Goal: Use online tool/utility: Utilize a website feature to perform a specific function

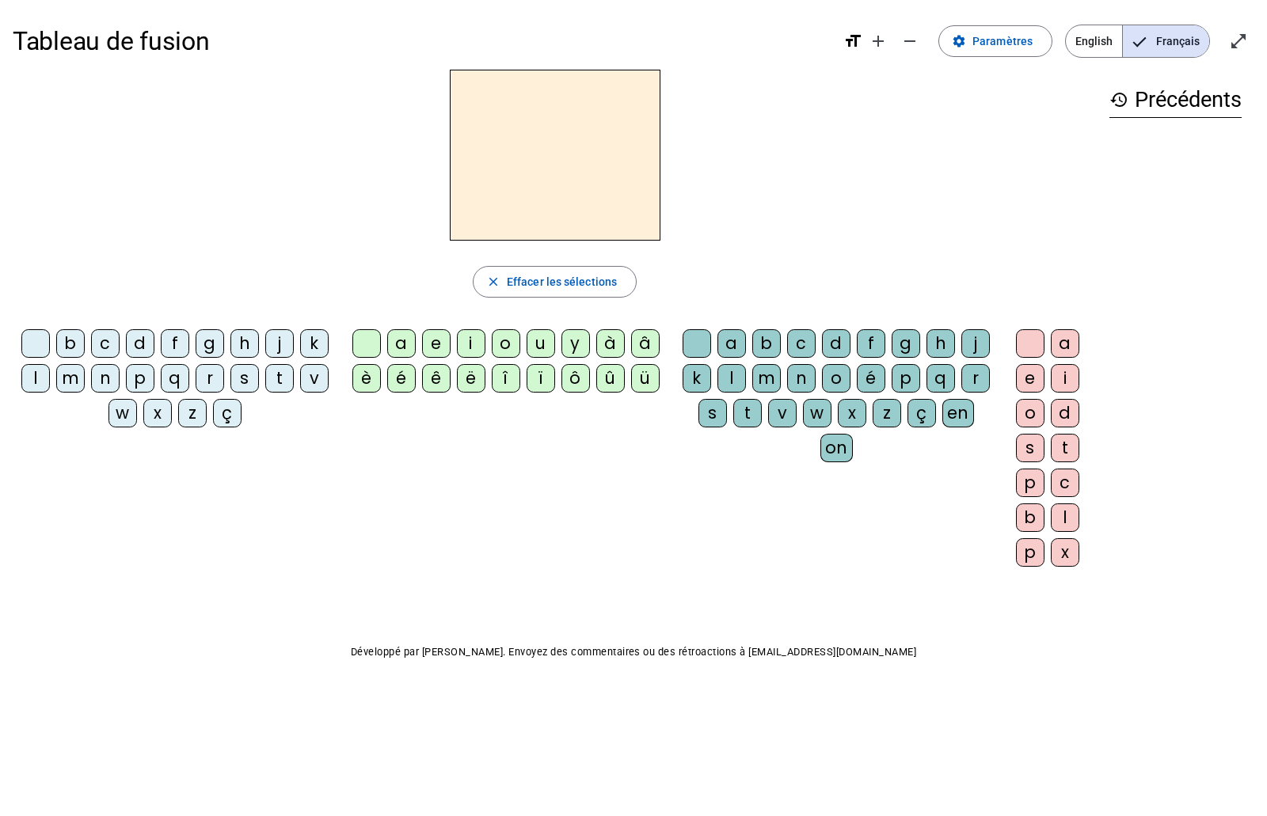
click at [36, 375] on div "l" at bounding box center [35, 378] width 29 height 29
click at [398, 349] on div "a" at bounding box center [401, 343] width 29 height 29
click at [272, 378] on div "t" at bounding box center [279, 378] width 29 height 29
click at [969, 371] on div "r" at bounding box center [975, 378] width 29 height 29
click at [111, 346] on div "c" at bounding box center [105, 343] width 29 height 29
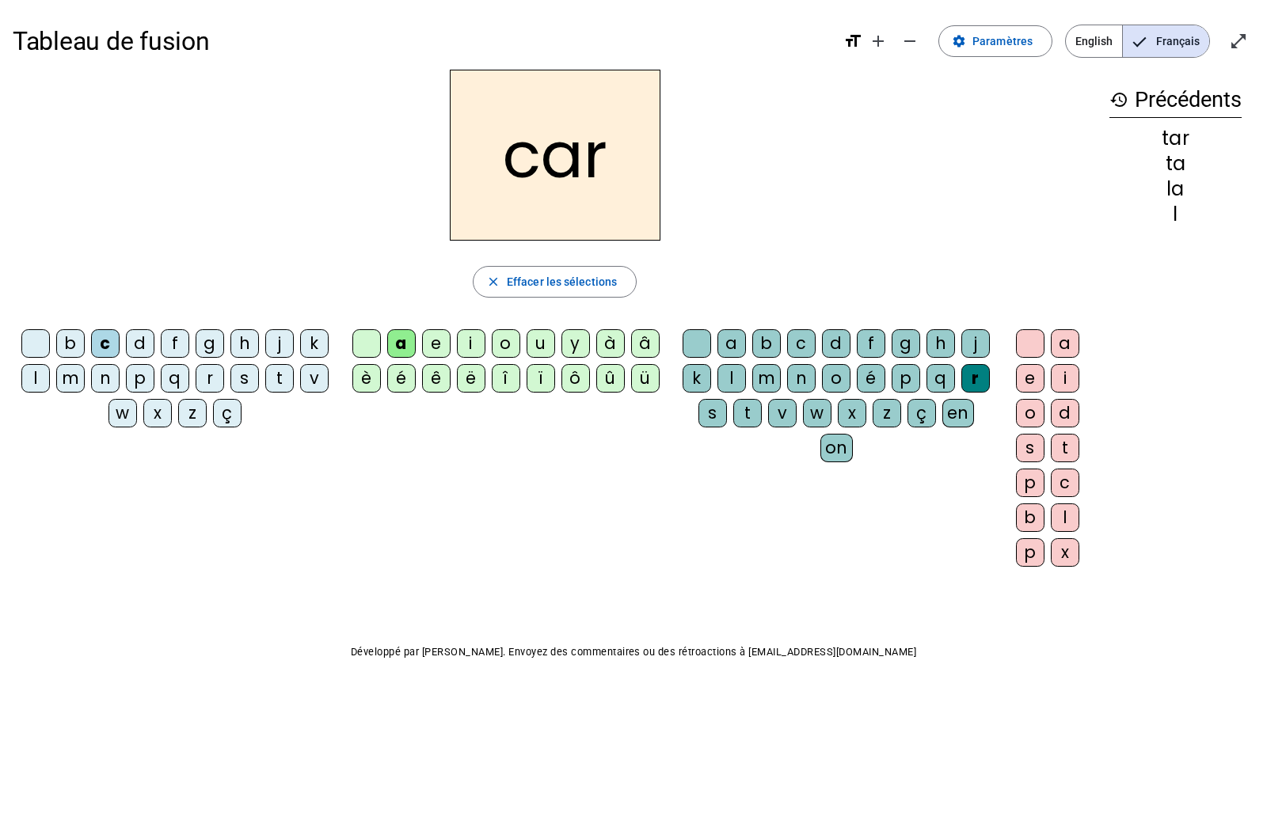
click at [71, 345] on div "b" at bounding box center [70, 343] width 29 height 29
click at [135, 383] on div "p" at bounding box center [140, 378] width 29 height 29
click at [542, 343] on div "u" at bounding box center [541, 343] width 29 height 29
click at [146, 336] on div "d" at bounding box center [140, 343] width 29 height 29
click at [253, 378] on div "s" at bounding box center [244, 378] width 29 height 29
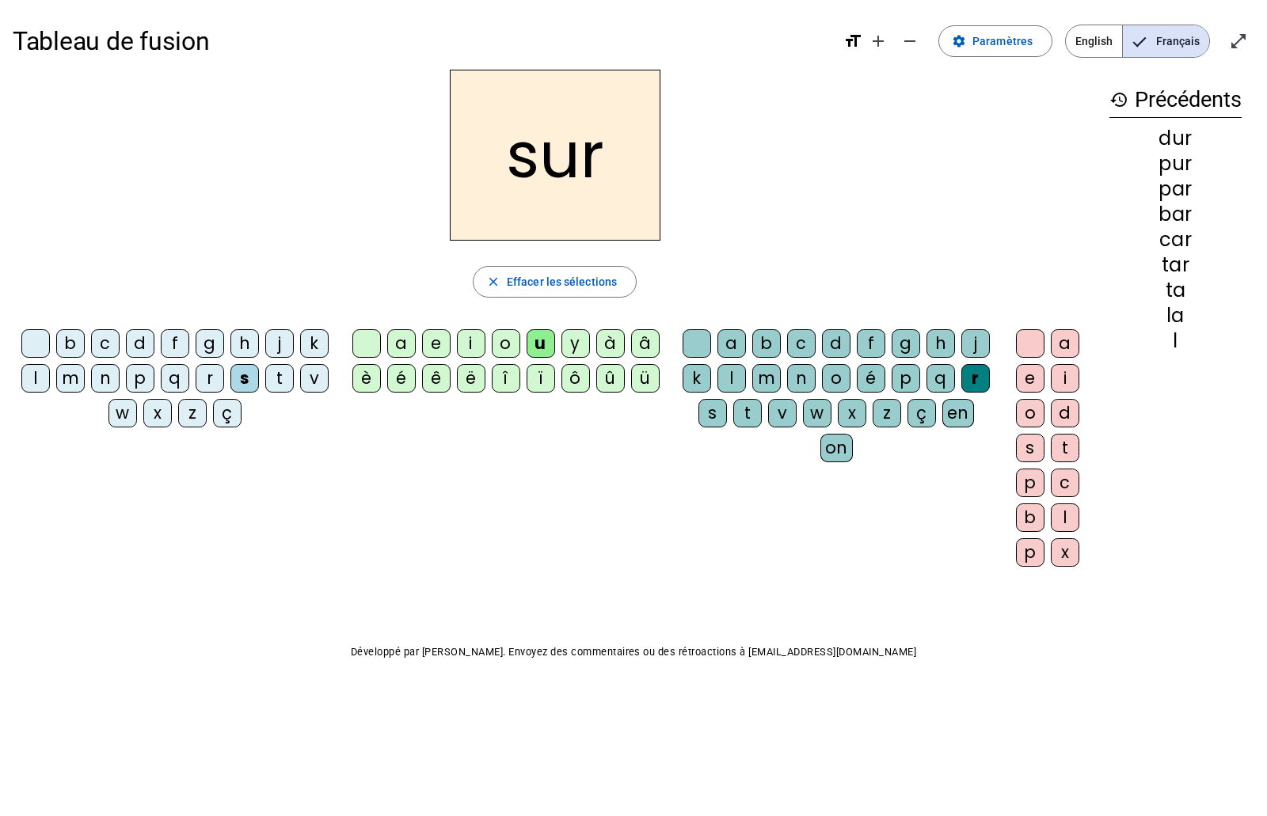
click at [972, 385] on div "r" at bounding box center [975, 378] width 29 height 29
click at [571, 278] on span "Effacer les sélections" at bounding box center [562, 281] width 110 height 19
click at [248, 377] on div "s" at bounding box center [244, 378] width 29 height 29
click at [532, 340] on div "u" at bounding box center [541, 343] width 29 height 29
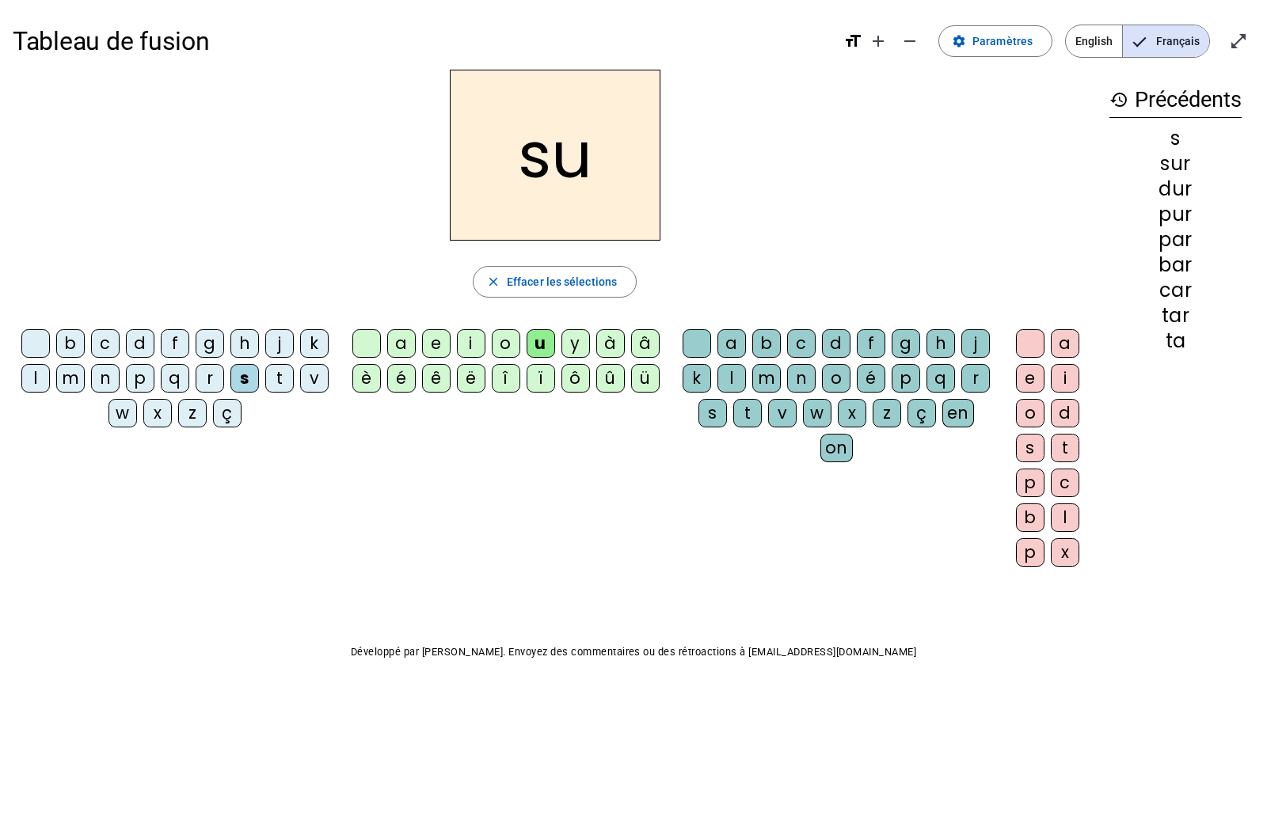
click at [32, 344] on div at bounding box center [35, 343] width 29 height 29
click at [242, 382] on div "s" at bounding box center [244, 378] width 29 height 29
click at [394, 348] on div "a" at bounding box center [401, 343] width 29 height 29
click at [463, 343] on div "i" at bounding box center [471, 343] width 29 height 29
click at [734, 378] on div "l" at bounding box center [731, 378] width 29 height 29
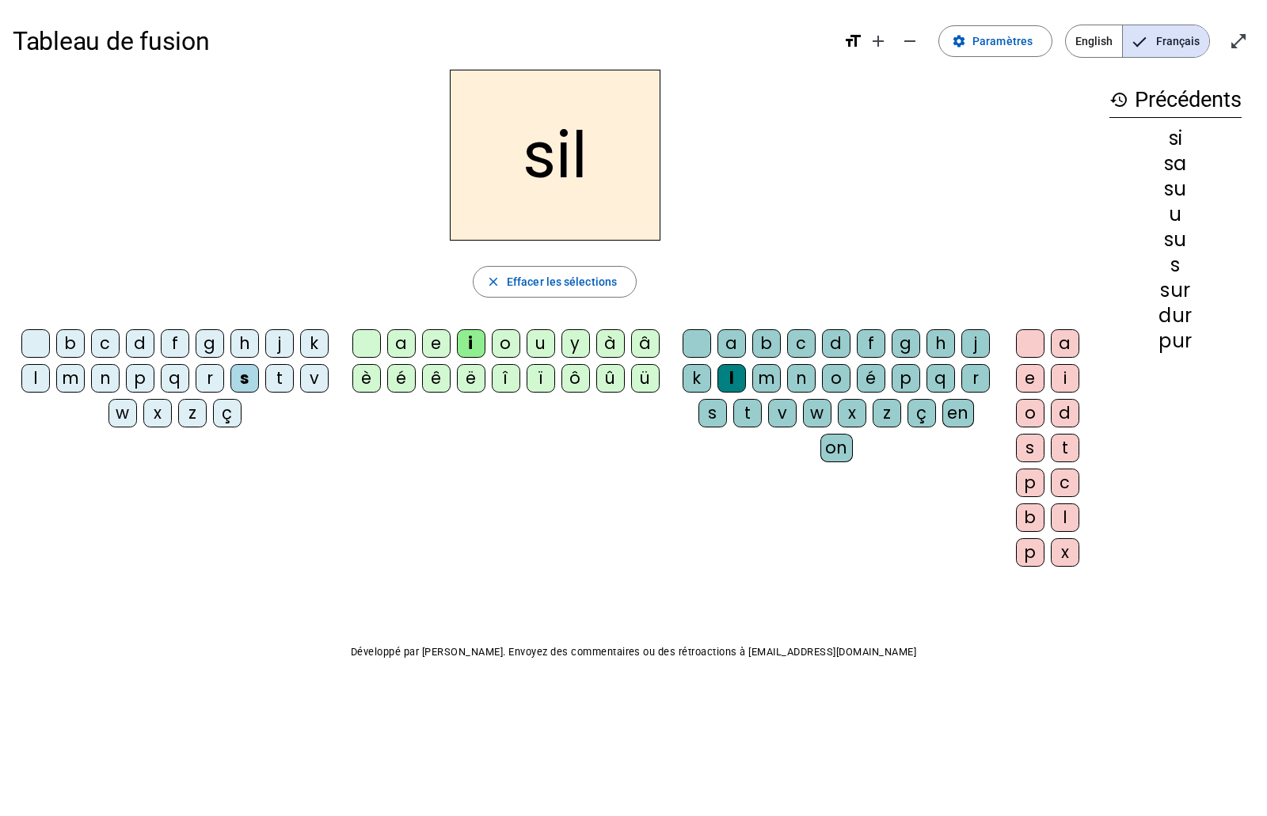
click at [77, 372] on div "m" at bounding box center [70, 378] width 29 height 29
click at [112, 344] on div "c" at bounding box center [105, 343] width 29 height 29
